Goal: Navigation & Orientation: Find specific page/section

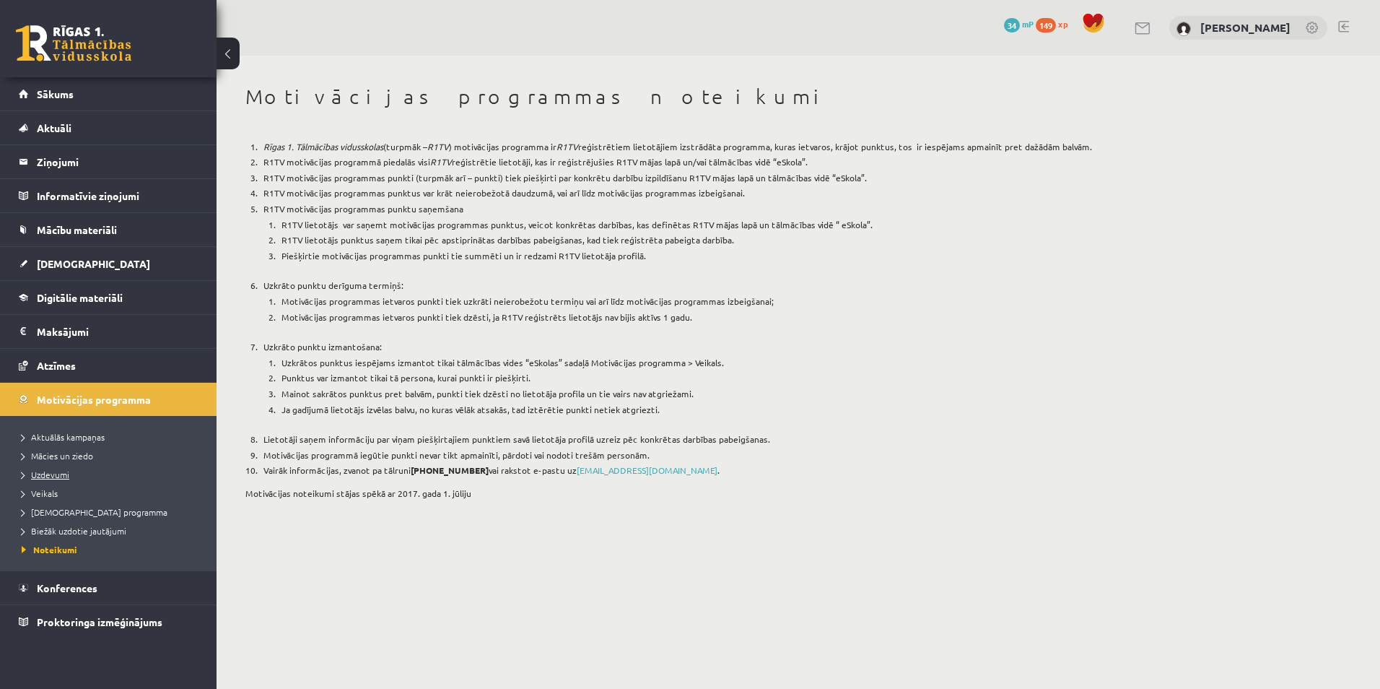
click at [56, 476] on span "Uzdevumi" at bounding box center [46, 474] width 48 height 12
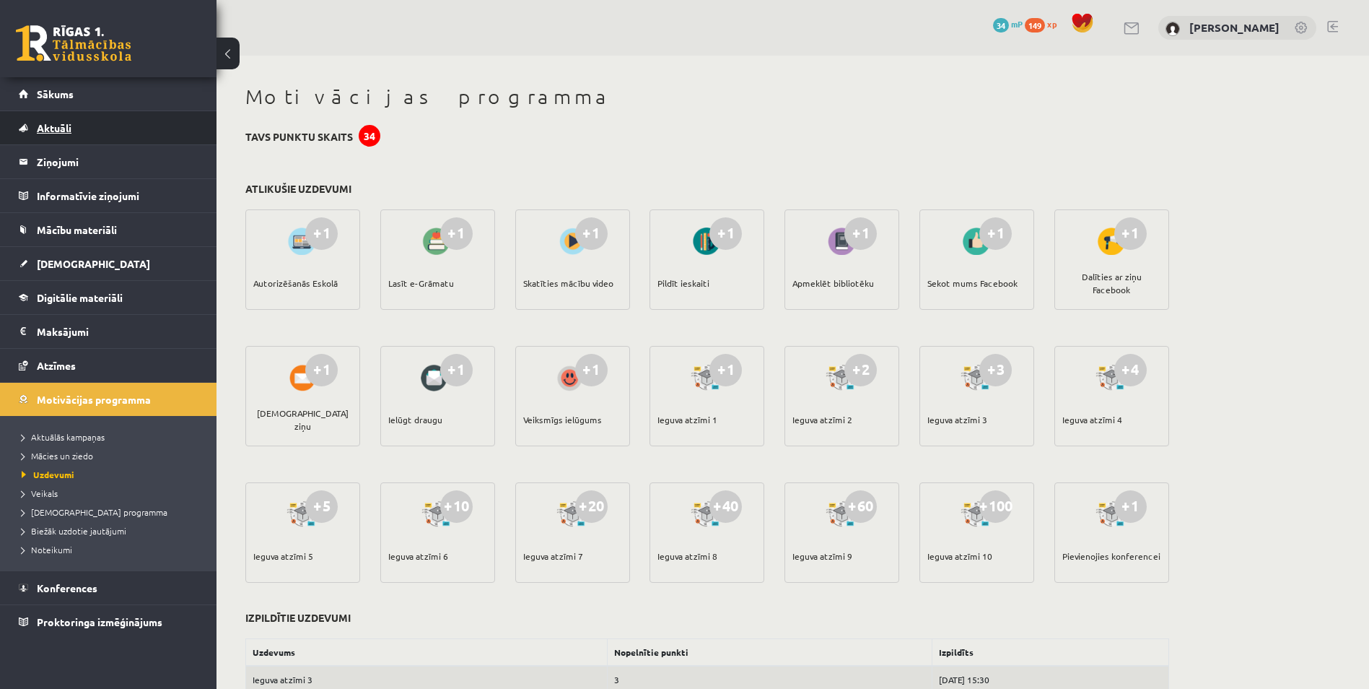
click at [64, 139] on link "Aktuāli" at bounding box center [109, 127] width 180 height 33
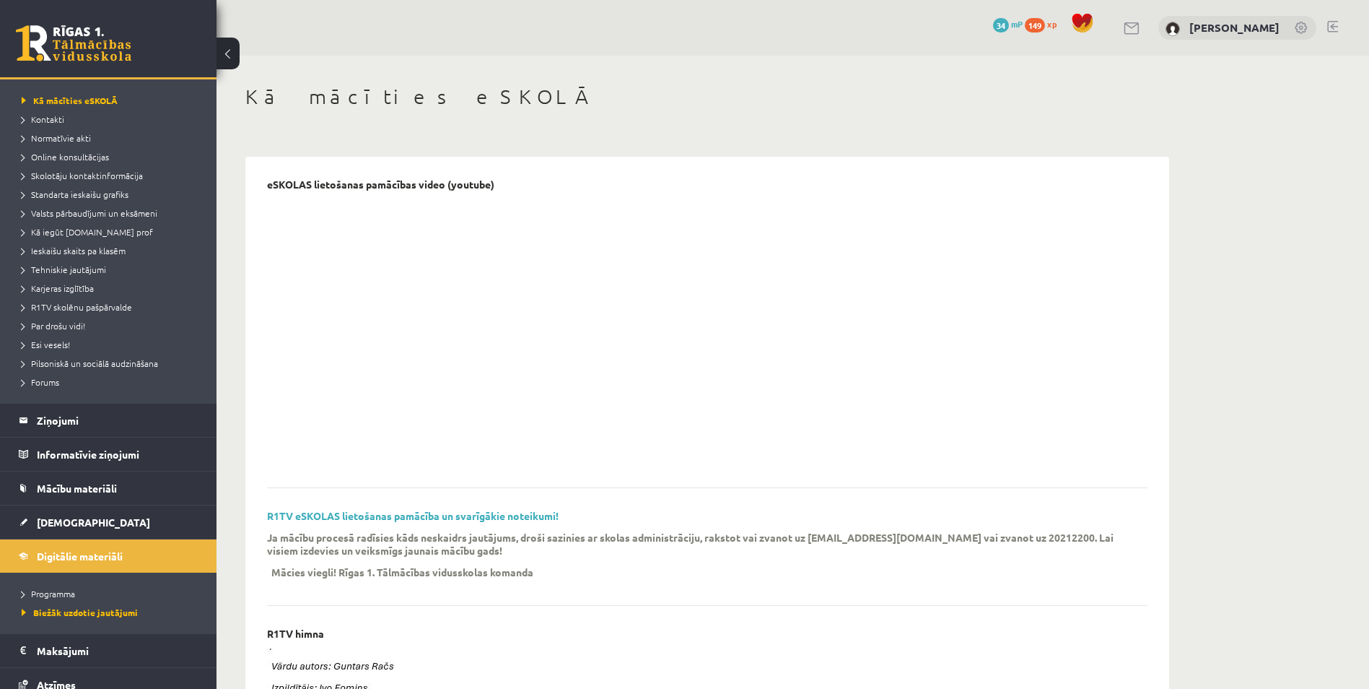
scroll to position [179, 0]
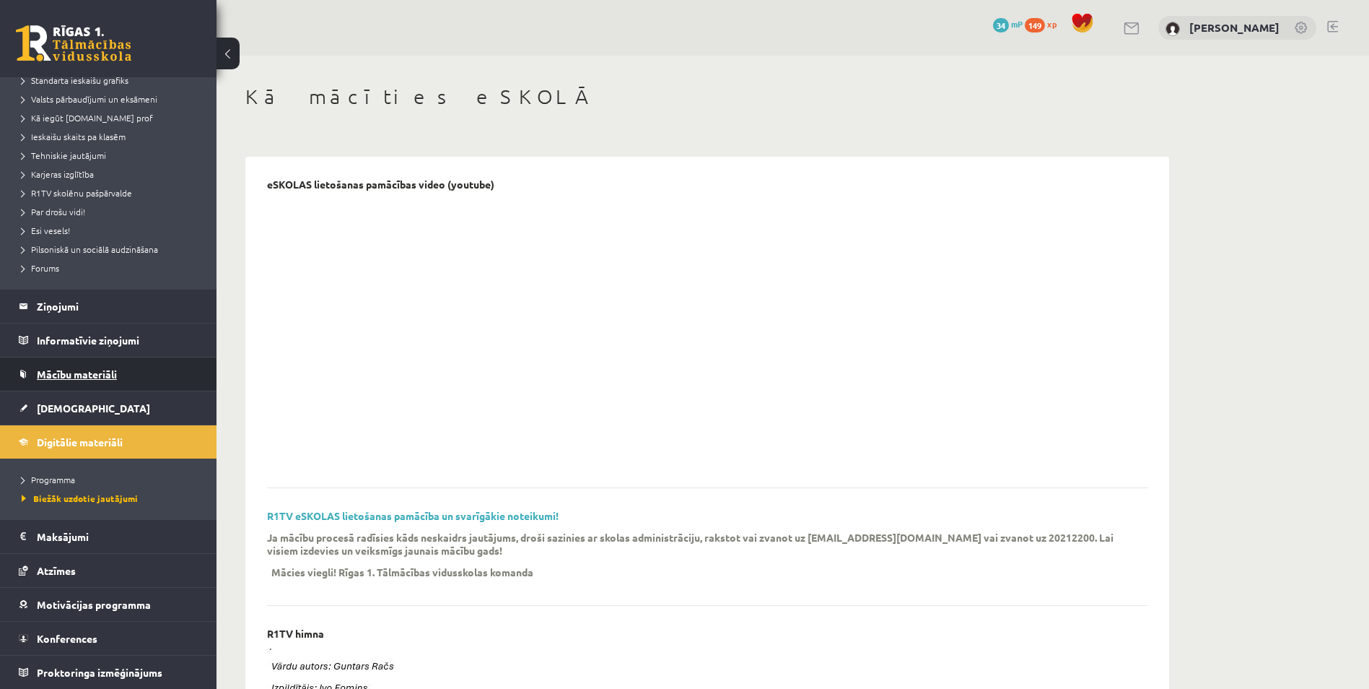
click at [106, 385] on link "Mācību materiāli" at bounding box center [109, 373] width 180 height 33
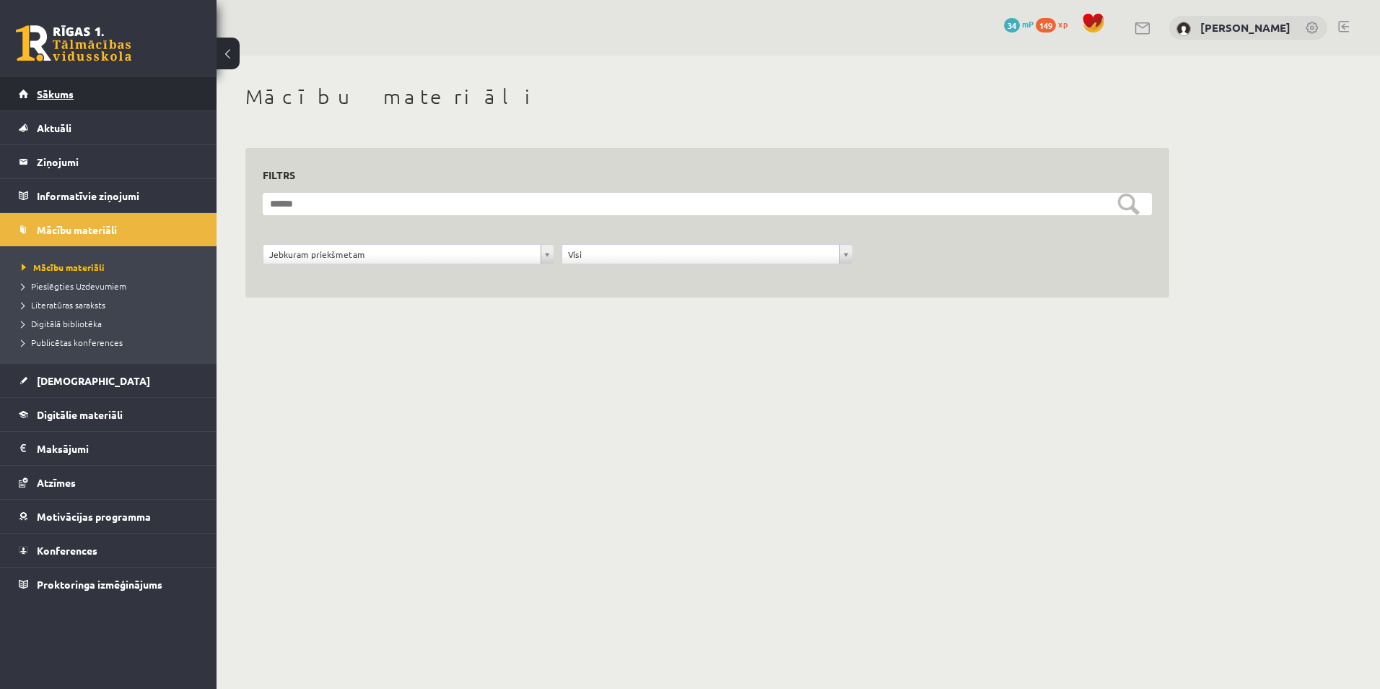
click at [54, 98] on span "Sākums" at bounding box center [55, 93] width 37 height 13
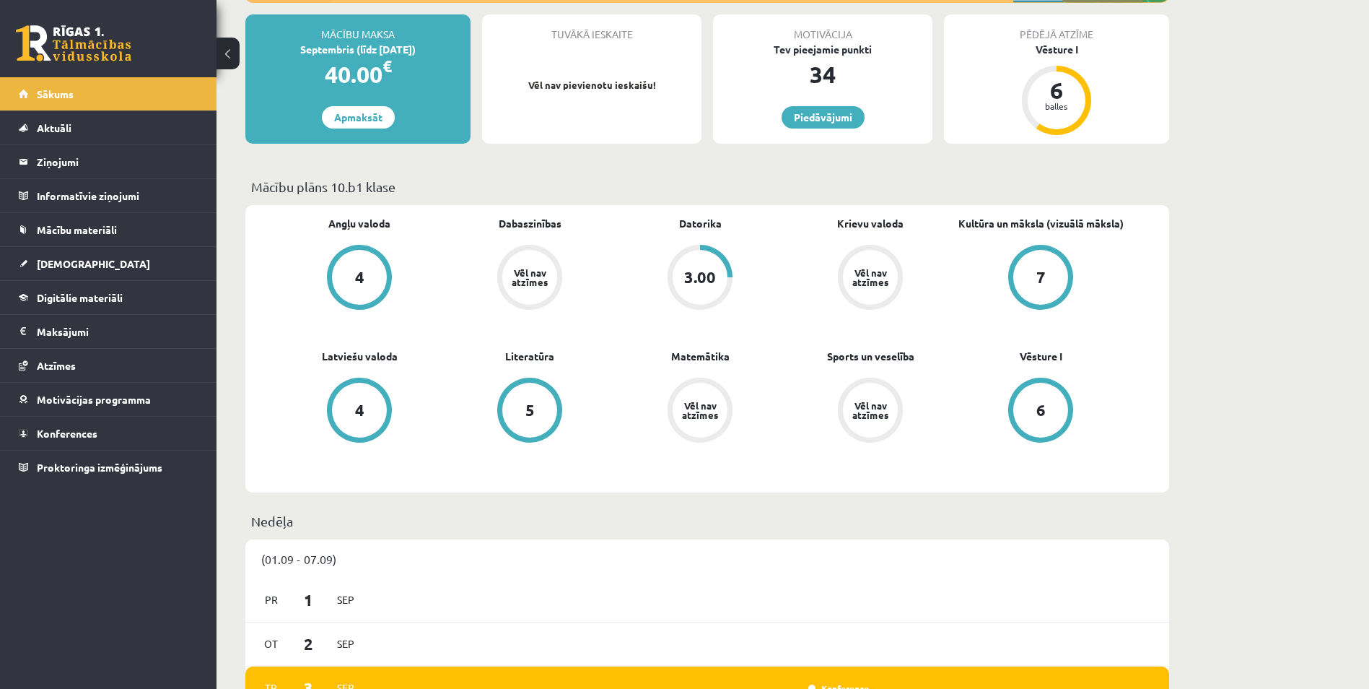
scroll to position [279, 0]
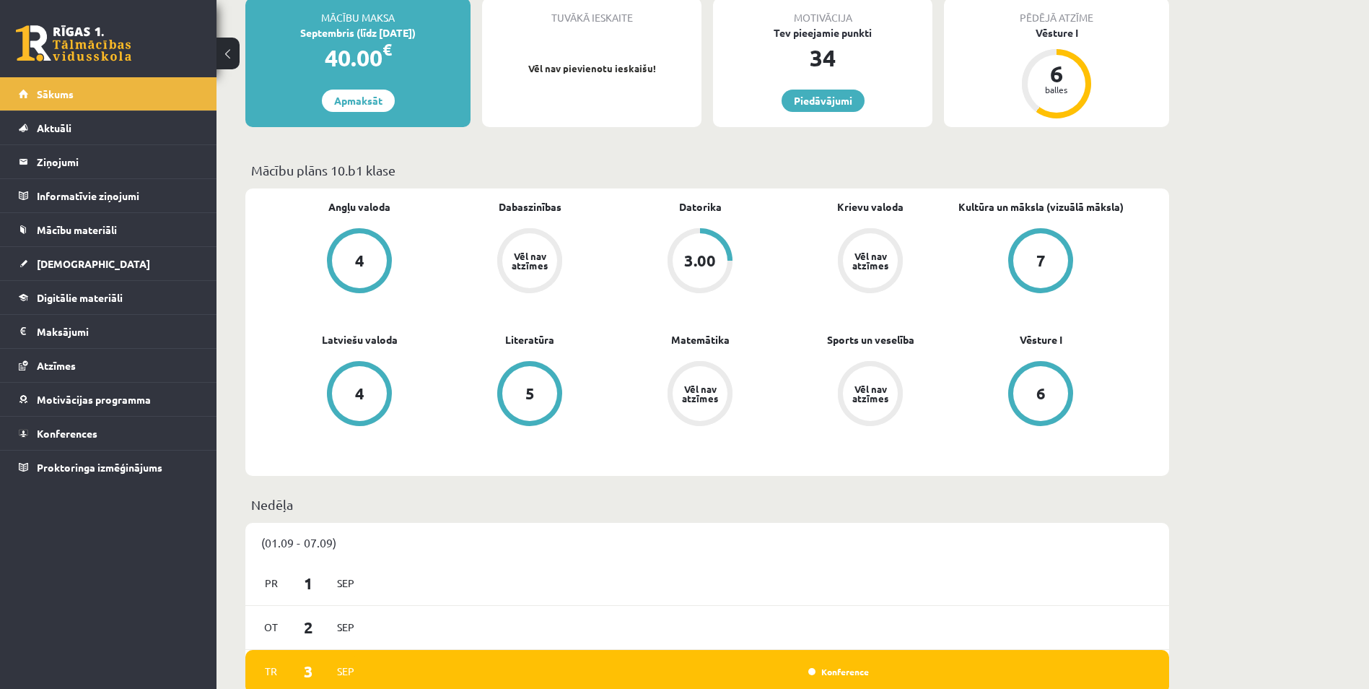
click at [699, 261] on div "3.00" at bounding box center [700, 261] width 32 height 16
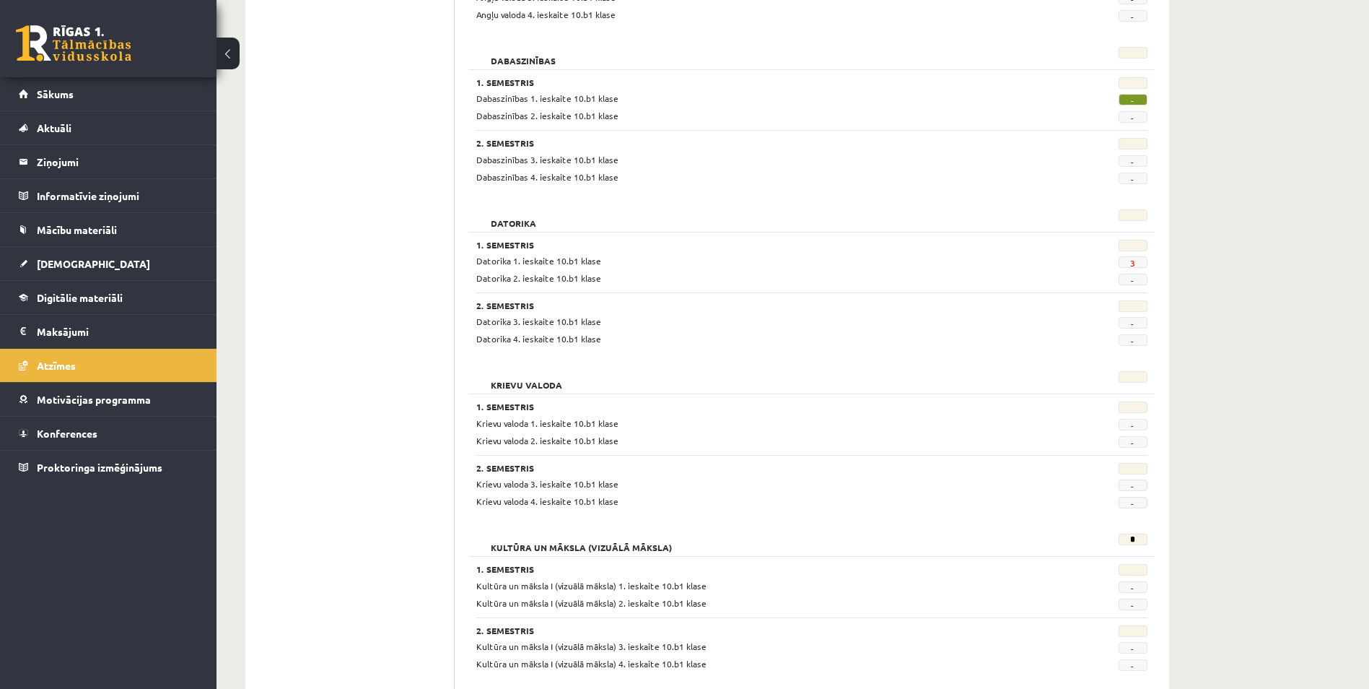
scroll to position [345, 0]
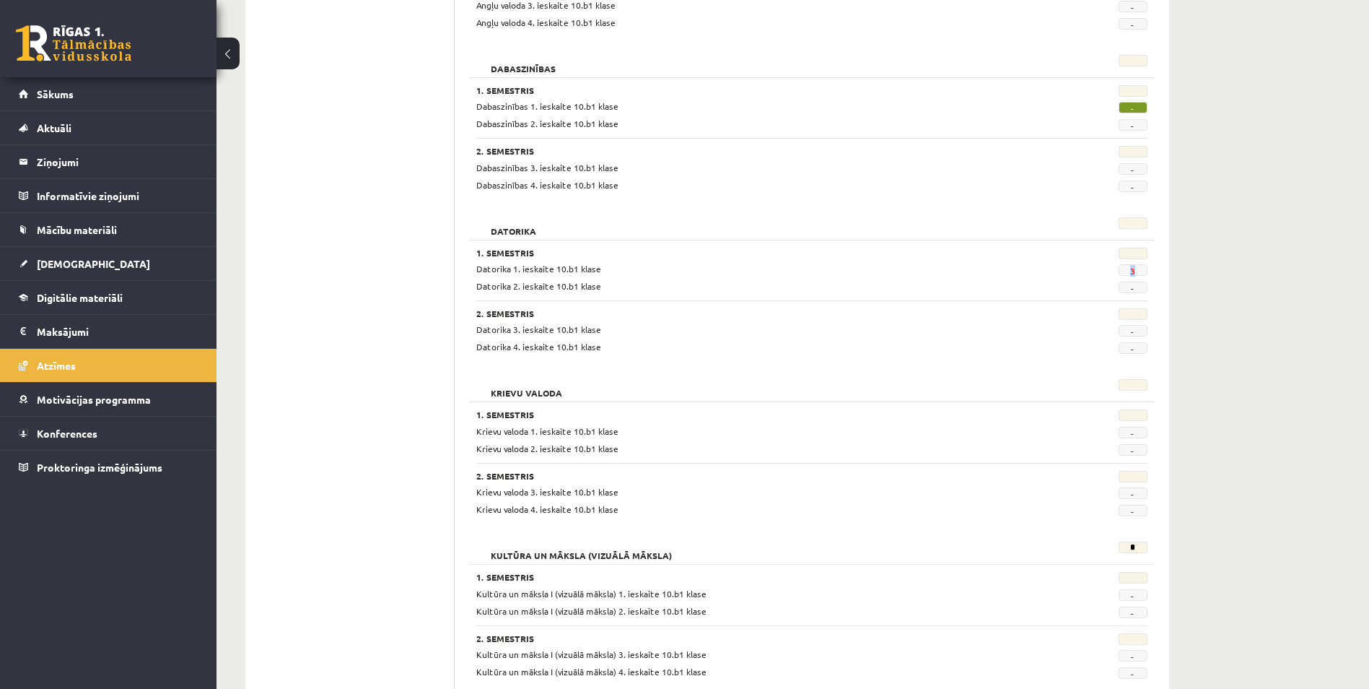
drag, startPoint x: 1143, startPoint y: 272, endPoint x: 1126, endPoint y: 273, distance: 17.3
click at [1126, 273] on span "3" at bounding box center [1133, 270] width 29 height 12
drag, startPoint x: 1126, startPoint y: 273, endPoint x: 1232, endPoint y: 292, distance: 107.9
click at [1232, 292] on div "**********" at bounding box center [793, 631] width 1153 height 1840
click at [50, 91] on span "Sākums" at bounding box center [55, 93] width 37 height 13
